Goal: Transaction & Acquisition: Purchase product/service

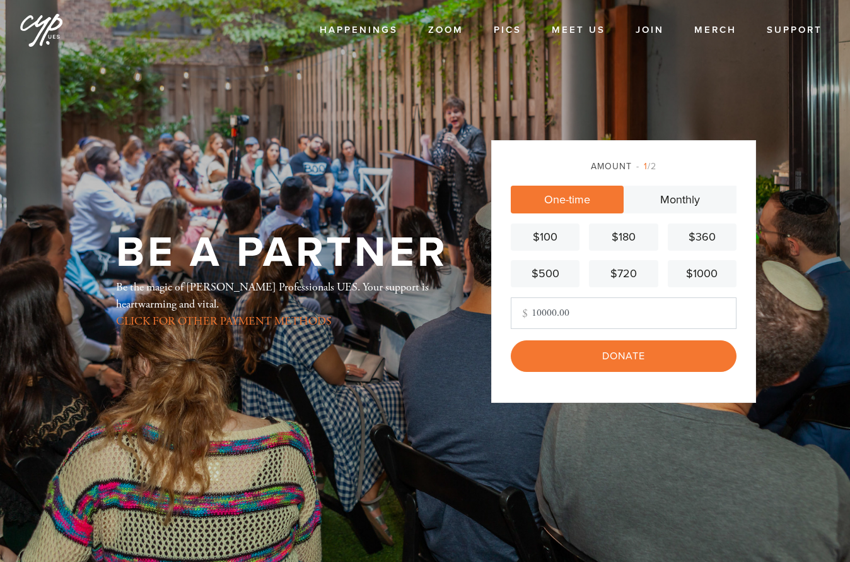
click at [540, 315] on input "10000.00" at bounding box center [624, 313] width 226 height 32
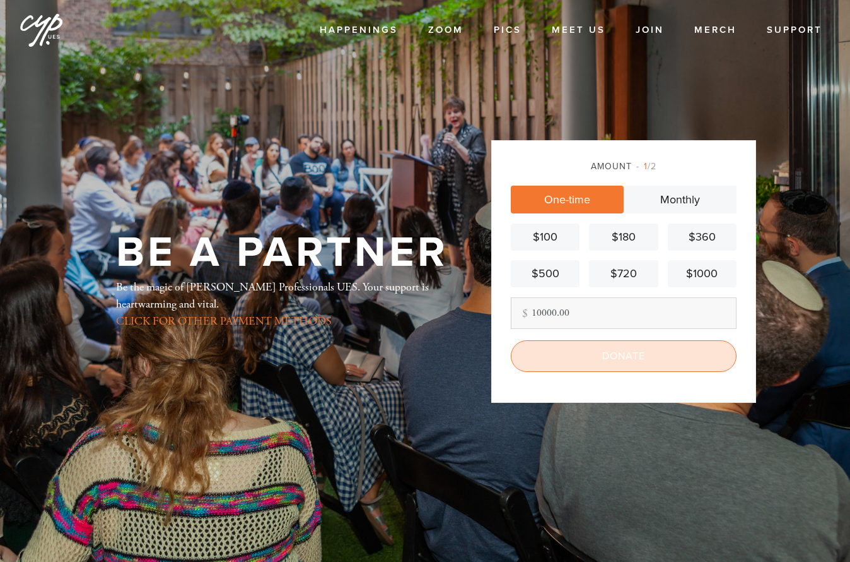
type input "10000.00"
click at [601, 355] on input "Donate" at bounding box center [624, 356] width 226 height 32
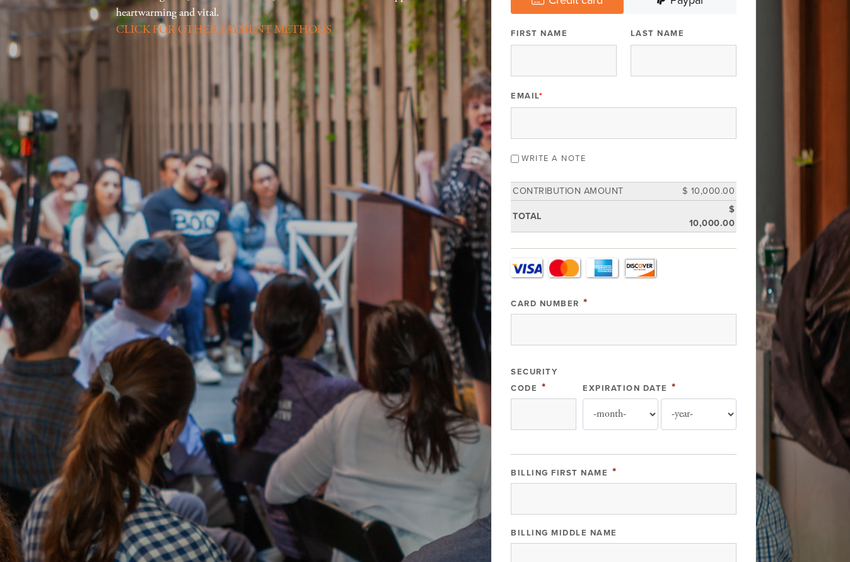
scroll to position [126, 0]
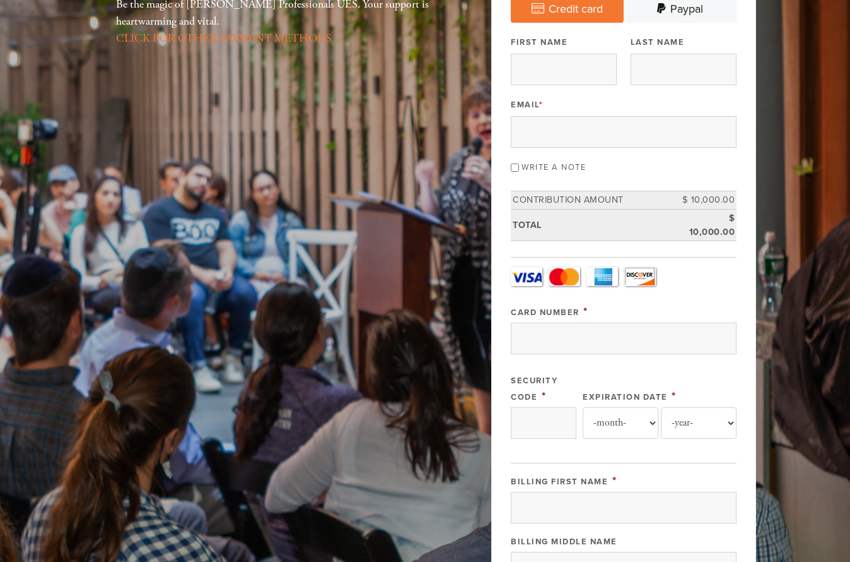
click at [724, 167] on div "Write a note" at bounding box center [624, 166] width 226 height 17
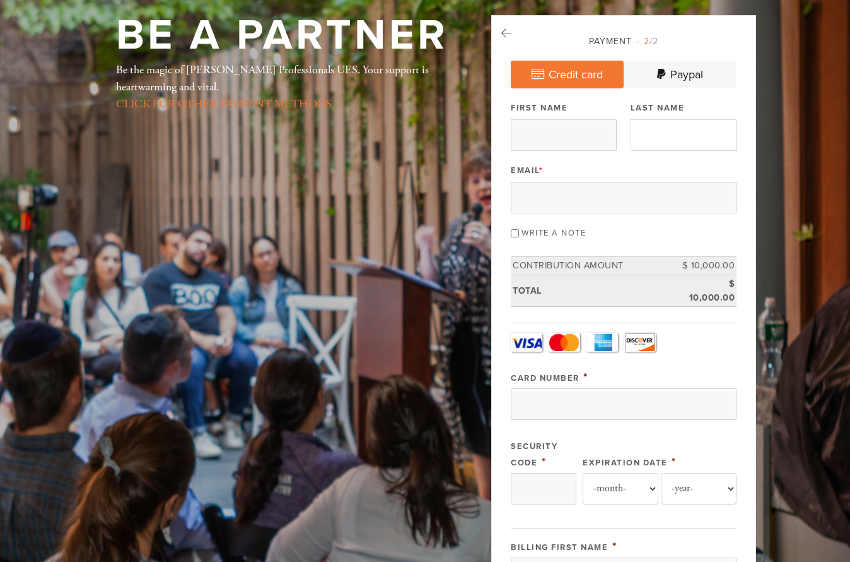
scroll to position [0, 0]
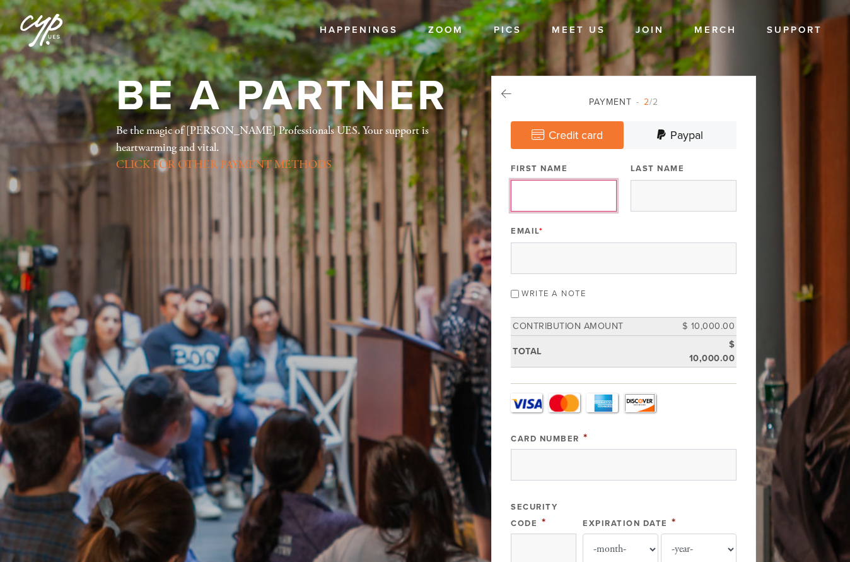
click at [591, 195] on input "First Name" at bounding box center [564, 196] width 106 height 32
type input "[PERSON_NAME] and [PERSON_NAME]"
type input "Wishnivetski"
type input "[PERSON_NAME][EMAIL_ADDRESS][DOMAIN_NAME]"
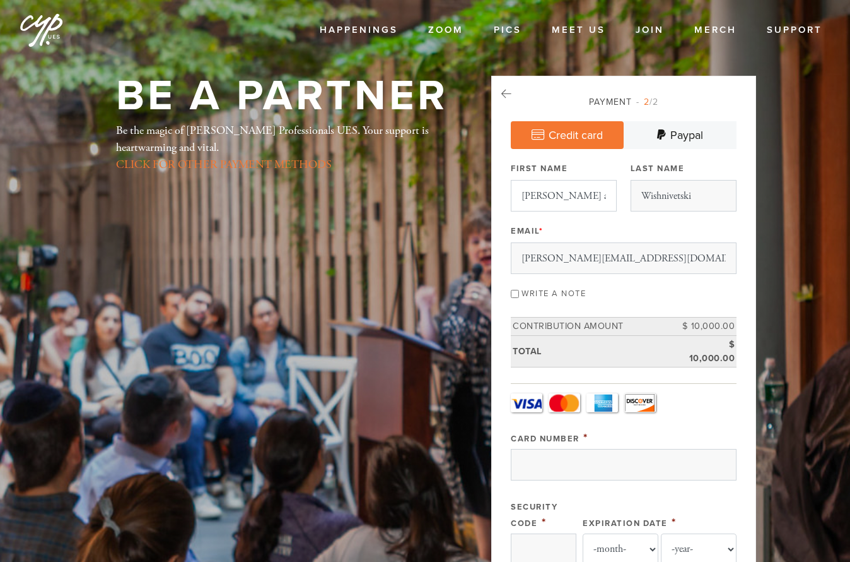
type input "[STREET_ADDRESS][PERSON_NAME]"
type input "[GEOGRAPHIC_DATA]"
type input "FL"
type input "33140"
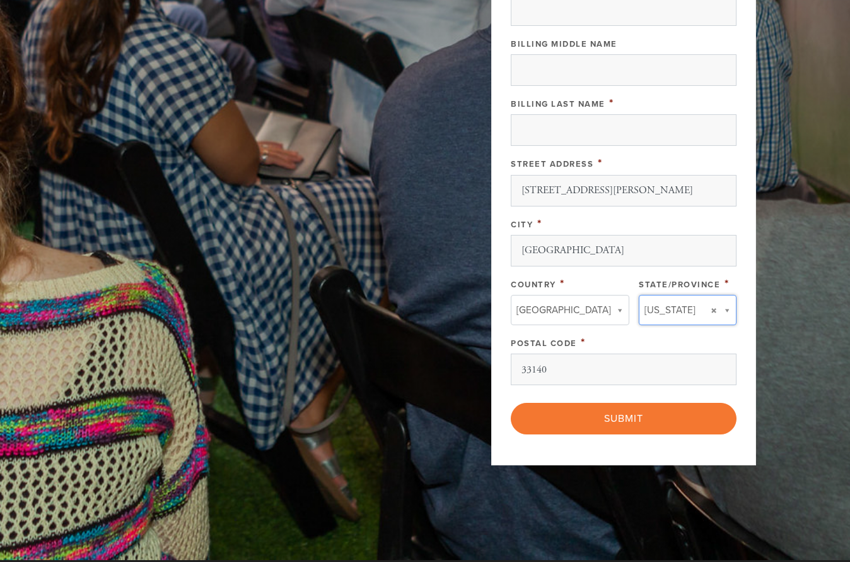
type input "FL"
type input "[GEOGRAPHIC_DATA]"
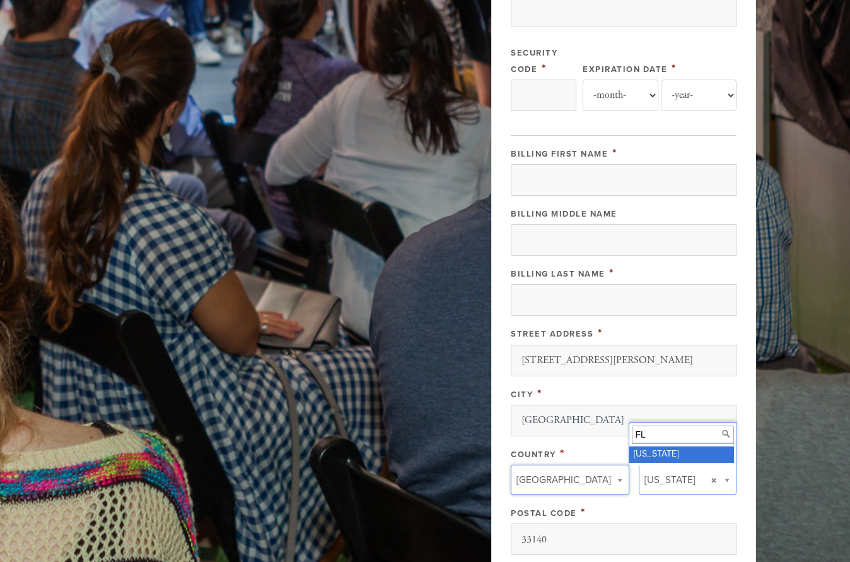
scroll to position [448, 0]
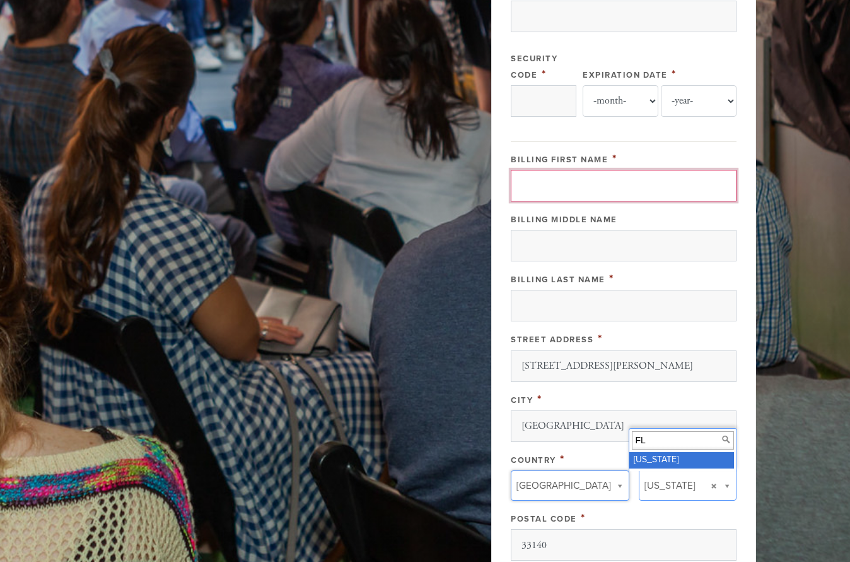
click at [544, 190] on input "Billing First Name" at bounding box center [624, 186] width 226 height 32
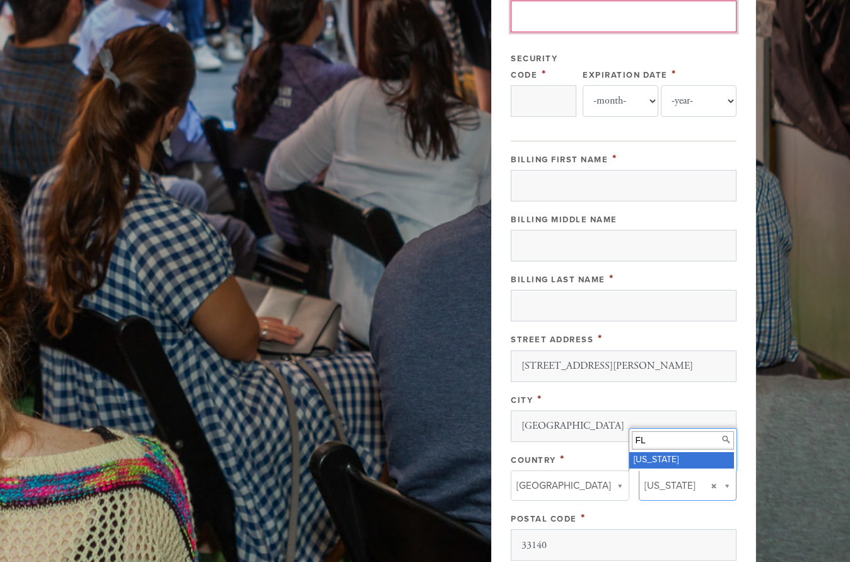
type input "[CREDIT_CARD_NUMBER]"
select select "12"
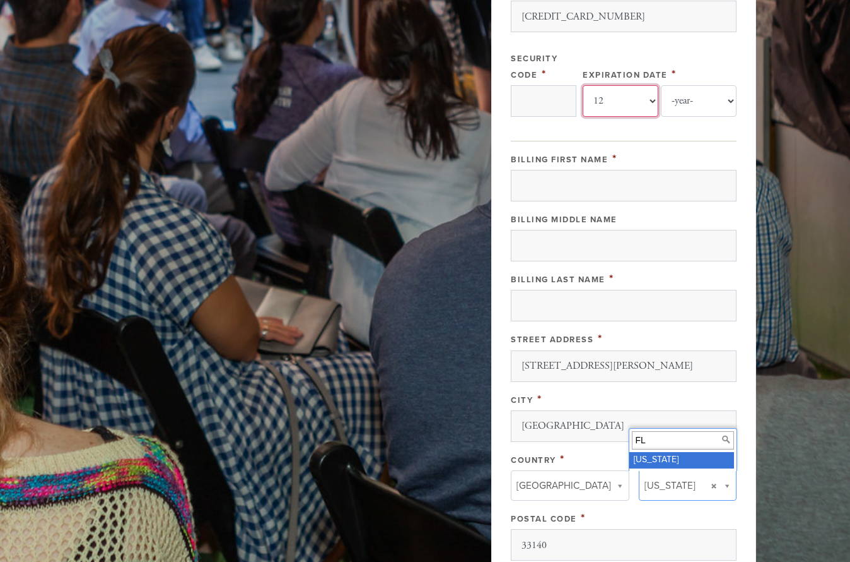
select select "2029"
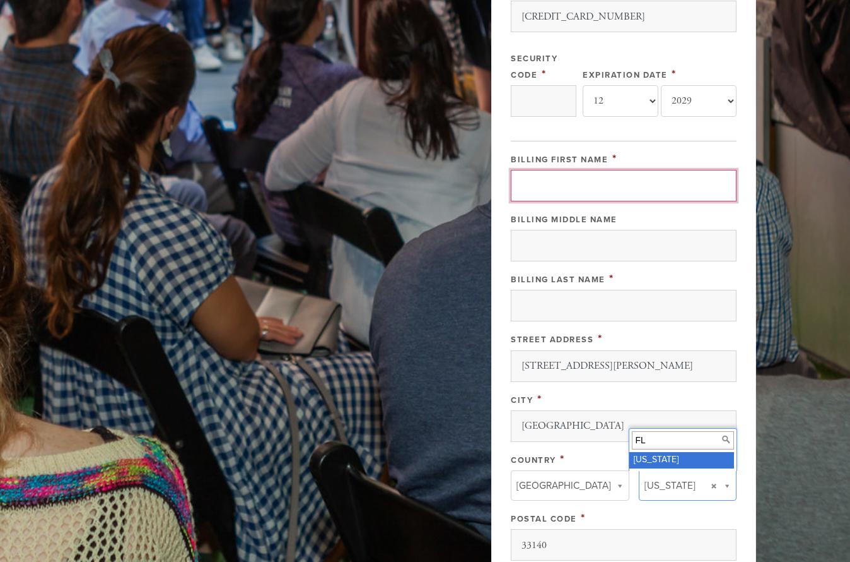
type input "[PERSON_NAME]"
type input "Wishnivetski"
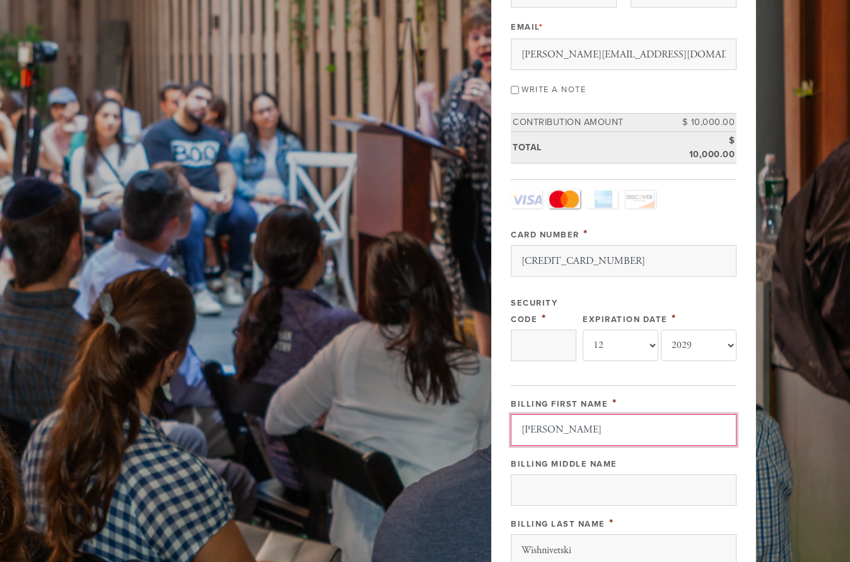
scroll to position [196, 0]
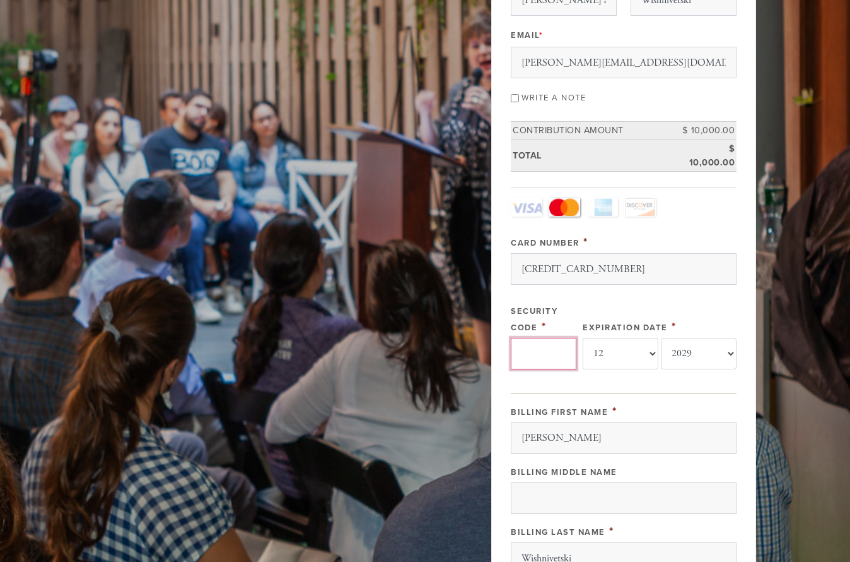
click at [537, 360] on input "Security Code" at bounding box center [544, 354] width 66 height 32
type input "482"
click at [640, 297] on div "Card Type - select - Visa MasterCard Amex Discover Visa MasterCard Amex Discove…" at bounding box center [624, 288] width 226 height 183
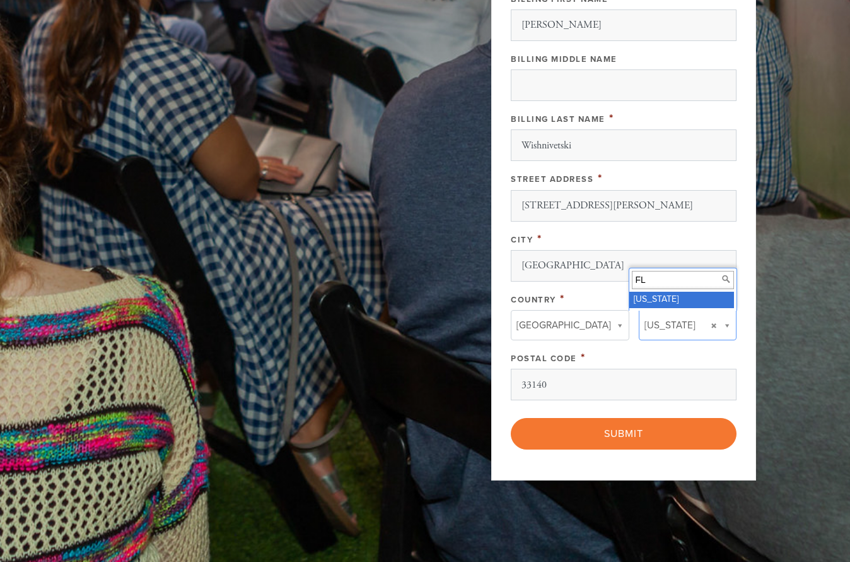
scroll to position [631, 0]
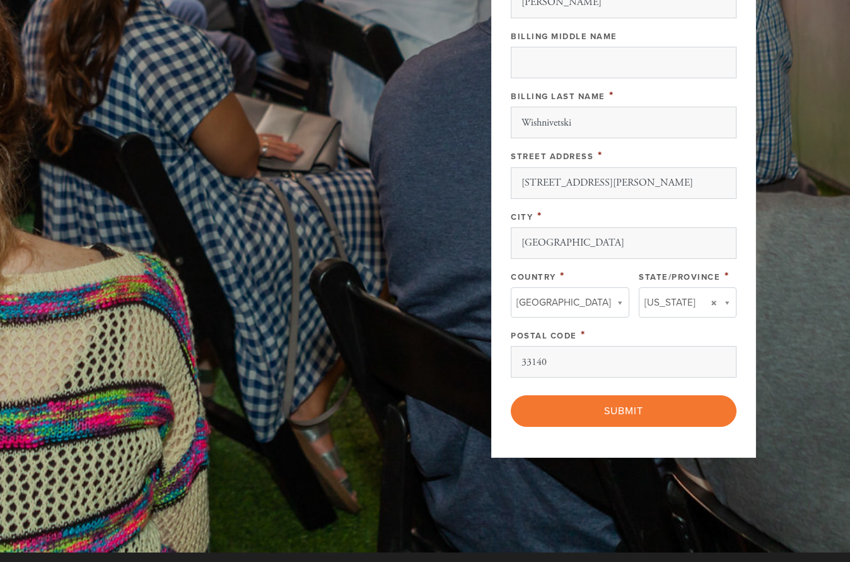
click at [587, 329] on div "Postal Code *" at bounding box center [624, 335] width 226 height 16
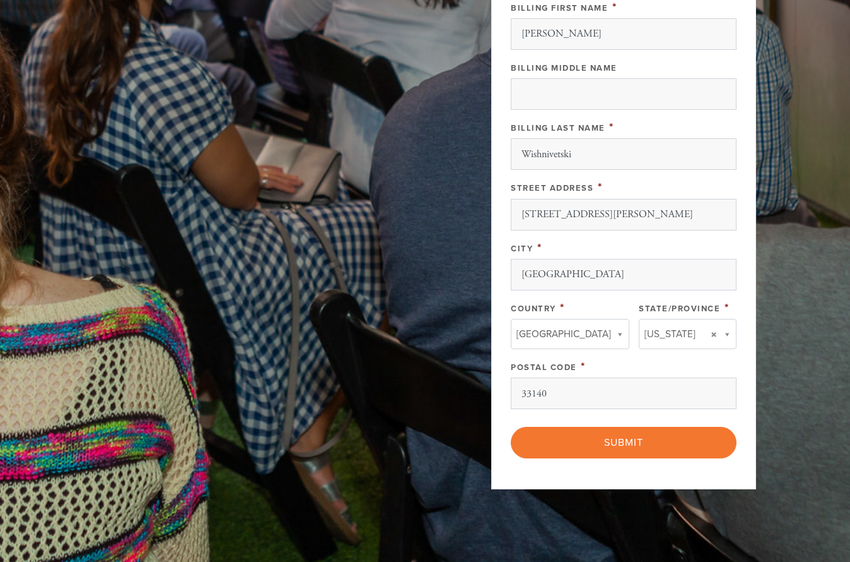
scroll to position [757, 0]
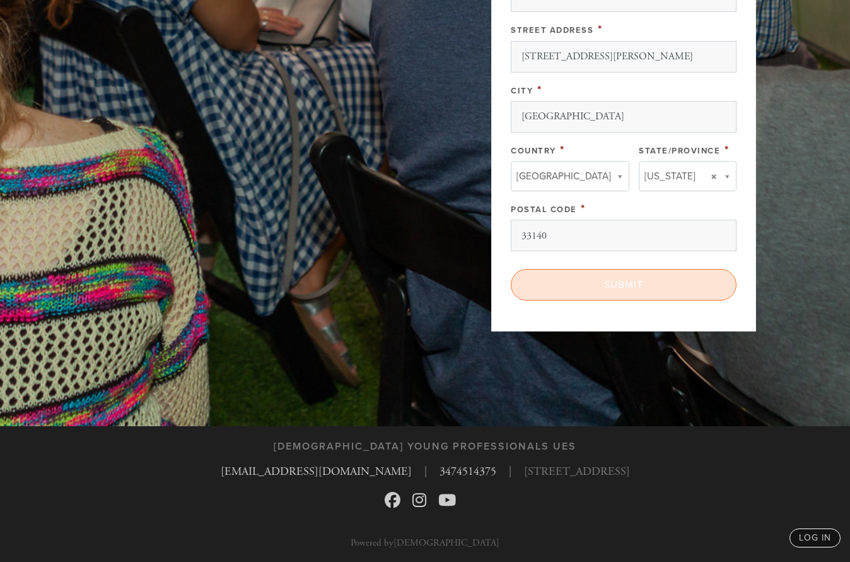
click at [635, 283] on input "Submit" at bounding box center [624, 285] width 226 height 32
